Goal: Task Accomplishment & Management: Use online tool/utility

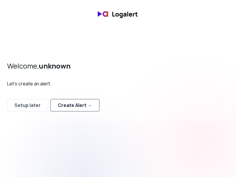
click at [84, 104] on div "Create Alert →" at bounding box center [75, 104] width 34 height 7
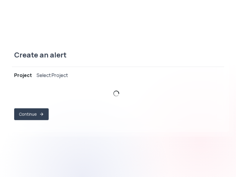
select select "prj_sSx489H5WWujXBq59ajlMWLhm473"
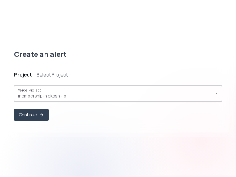
click at [91, 95] on span "membership-hiokoshi-jp ," at bounding box center [114, 96] width 193 height 6
click at [38, 117] on button "Continue" at bounding box center [31, 115] width 33 height 12
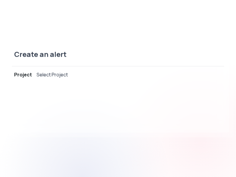
select select "message"
select select "CONTAINS"
select select "OR"
select select "message"
select select "CONTAINS"
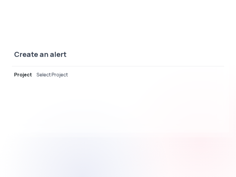
select select "AND"
select select "source"
select select "NOT_EQUALS"
select select "build"
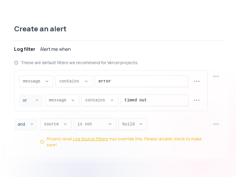
scroll to position [6, 0]
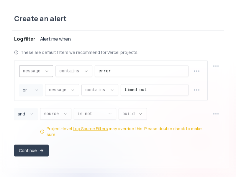
click at [34, 70] on div "message ," at bounding box center [32, 70] width 19 height 11
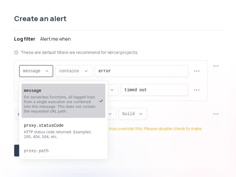
click at [65, 98] on div "For serverless functions, all logged lines from a single execution are combined…" at bounding box center [60, 104] width 73 height 19
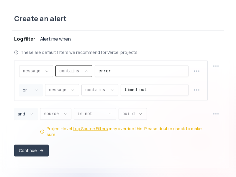
click at [72, 74] on span "contains ," at bounding box center [70, 71] width 22 height 6
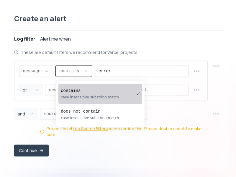
click at [80, 90] on pre "contains" at bounding box center [97, 91] width 73 height 6
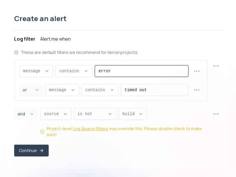
click at [112, 74] on input "error" at bounding box center [142, 70] width 86 height 11
click at [181, 14] on div "Create an alert Project membership-hiokoshi-jp Log filter Alert me when These a…" at bounding box center [118, 88] width 222 height 159
click at [189, 20] on div "Create an alert" at bounding box center [118, 22] width 212 height 17
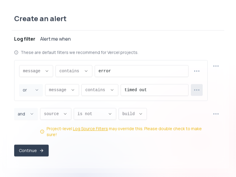
click at [195, 92] on icon "button" at bounding box center [196, 89] width 7 height 7
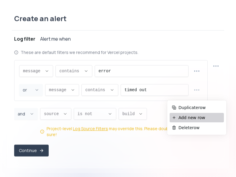
click at [190, 120] on span "Add new row" at bounding box center [199, 117] width 43 height 6
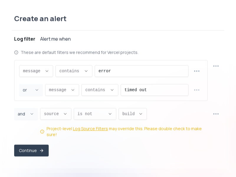
select select "OR"
select select "message"
select select "CONTAINS"
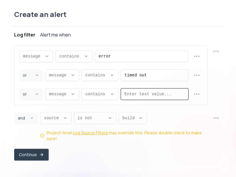
click at [135, 97] on input "Enter text value..." at bounding box center [154, 93] width 60 height 11
paste input "failed"
type input "failed"
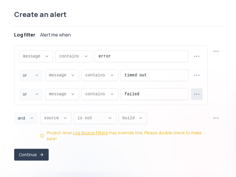
click at [196, 94] on circle "button" at bounding box center [196, 94] width 1 height 1
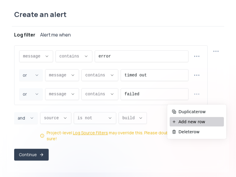
click at [201, 121] on span "Add new row" at bounding box center [199, 122] width 43 height 6
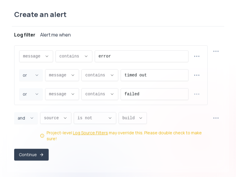
select select "OR"
select select "message"
select select "CONTAINS"
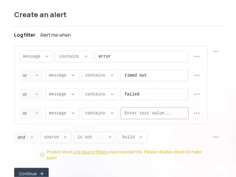
click at [135, 113] on input "Enter text value..." at bounding box center [154, 112] width 60 height 11
paste input "unhandled"
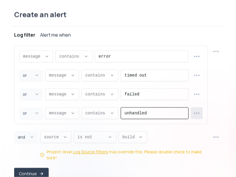
type input "unhandled"
click at [200, 113] on icon "button" at bounding box center [196, 112] width 7 height 7
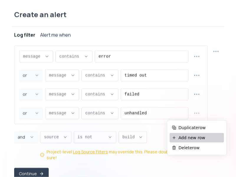
click at [188, 137] on span "Add new row" at bounding box center [199, 138] width 43 height 6
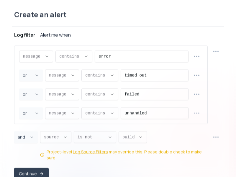
select select "OR"
select select "message"
select select "CONTAINS"
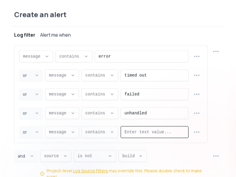
click at [143, 130] on input "Enter text value..." at bounding box center [154, 131] width 60 height 11
paste input "exception"
type input "exception"
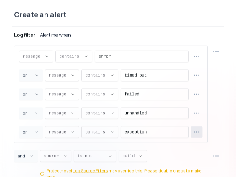
click at [196, 133] on icon "button" at bounding box center [196, 131] width 7 height 7
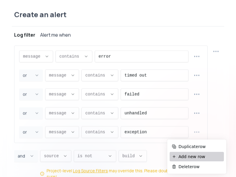
click at [181, 158] on span "Add new row" at bounding box center [199, 156] width 43 height 6
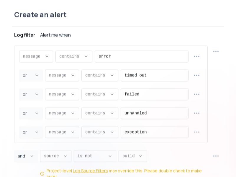
select select "OR"
select select "message"
select select "CONTAINS"
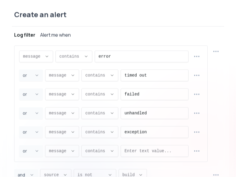
click at [134, 150] on input "Enter text value..." at bounding box center [154, 150] width 60 height 11
paste input "500"
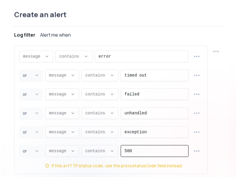
type input "500"
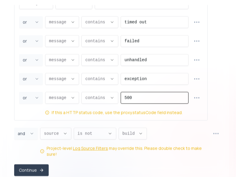
scroll to position [8, 0]
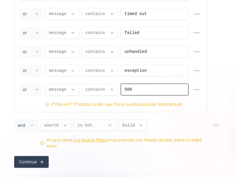
click at [24, 156] on button "Continue" at bounding box center [31, 162] width 35 height 12
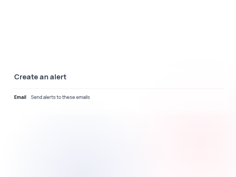
scroll to position [0, 0]
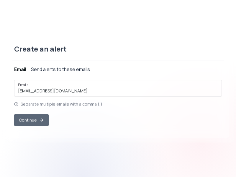
click at [39, 118] on button "Continue" at bounding box center [31, 120] width 35 height 12
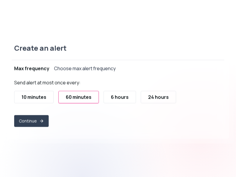
click at [24, 96] on div "10 minutes" at bounding box center [34, 96] width 25 height 7
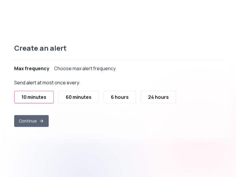
click at [27, 120] on button "Continue" at bounding box center [31, 121] width 35 height 12
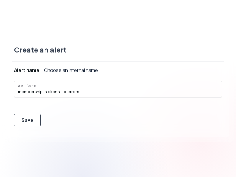
click at [26, 122] on div "Save" at bounding box center [28, 119] width 12 height 7
